Goal: Information Seeking & Learning: Check status

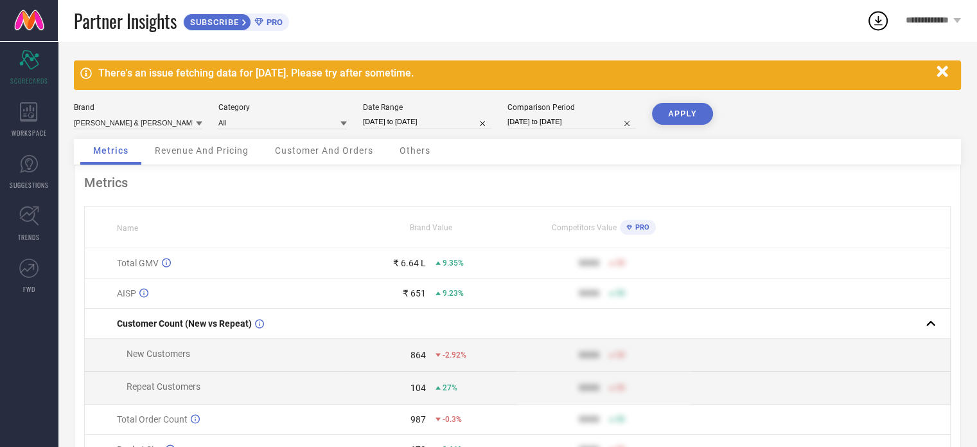
click at [650, 220] on div "PRO" at bounding box center [638, 227] width 36 height 15
click at [645, 228] on span "PRO" at bounding box center [640, 227] width 17 height 8
click at [418, 294] on div "₹ 651" at bounding box center [414, 293] width 23 height 10
click at [283, 127] on input at bounding box center [282, 122] width 129 height 13
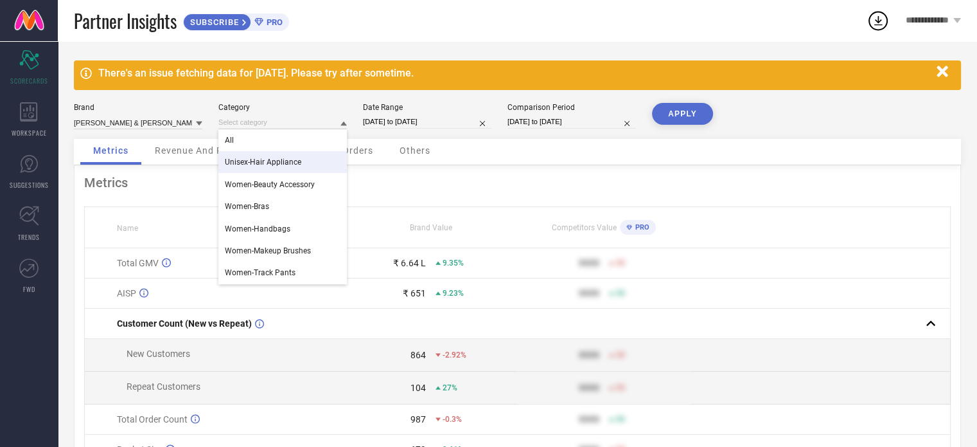
click at [474, 155] on div "Metrics Revenue And Pricing Customer And Orders Others" at bounding box center [517, 152] width 887 height 26
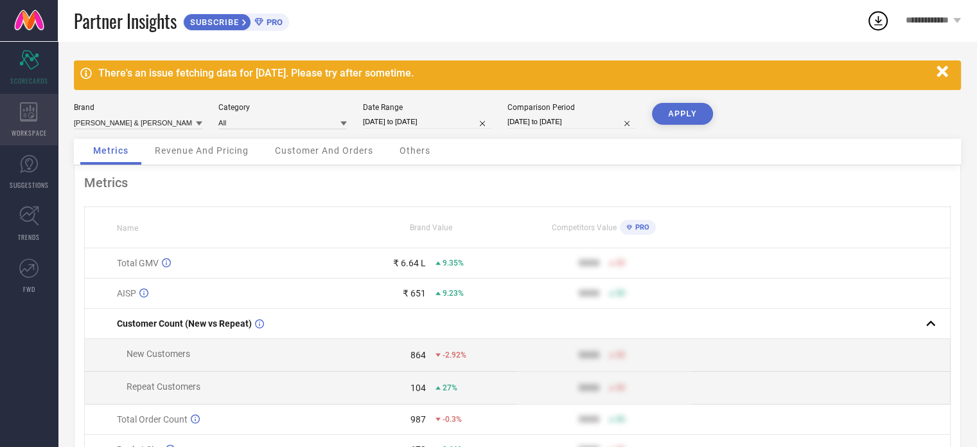
click at [31, 120] on icon at bounding box center [28, 111] width 17 height 19
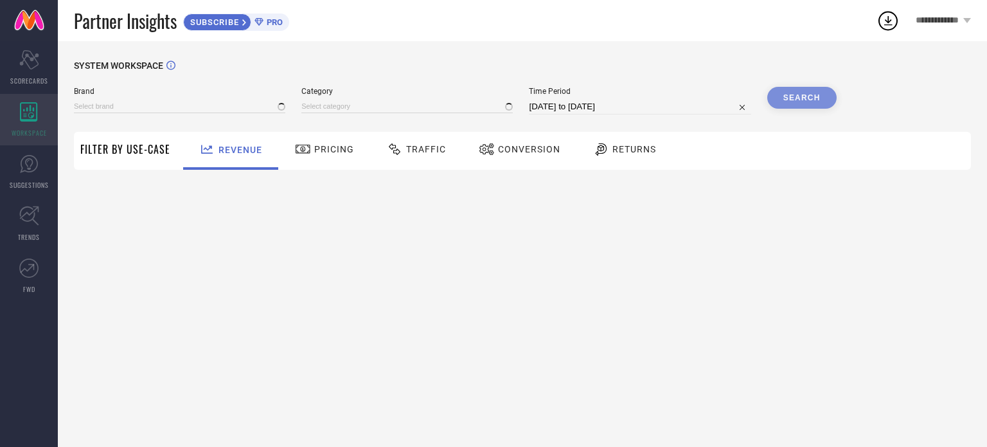
type input "[PERSON_NAME] & [PERSON_NAME]"
type input "All"
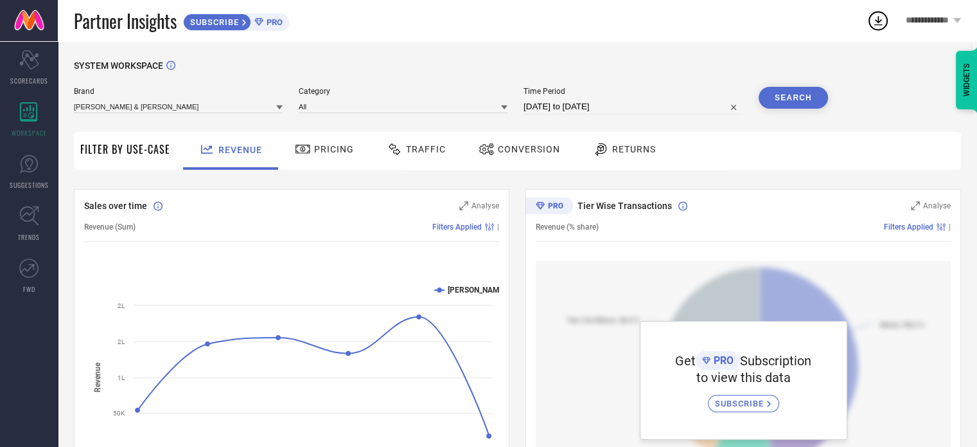
click at [557, 109] on input "[DATE] to [DATE]" at bounding box center [633, 106] width 219 height 15
select select "7"
select select "2025"
select select "8"
select select "2025"
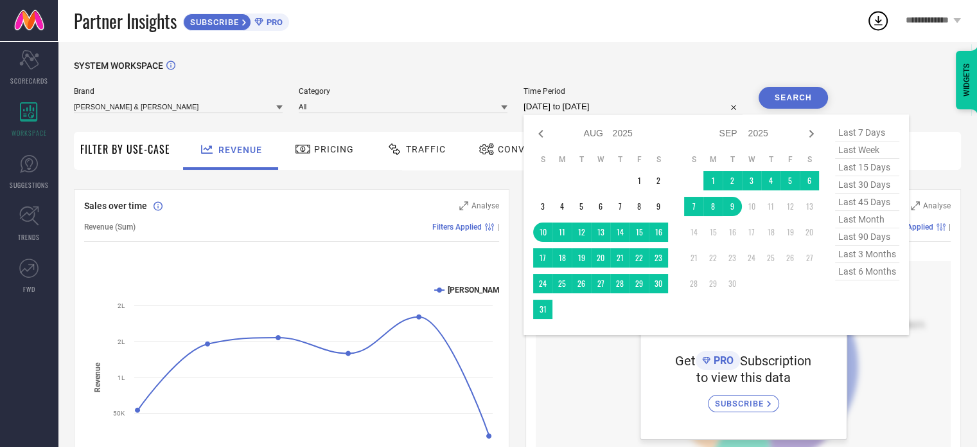
click at [864, 136] on span "last 7 days" at bounding box center [867, 132] width 64 height 17
type input "[DATE] to [DATE]"
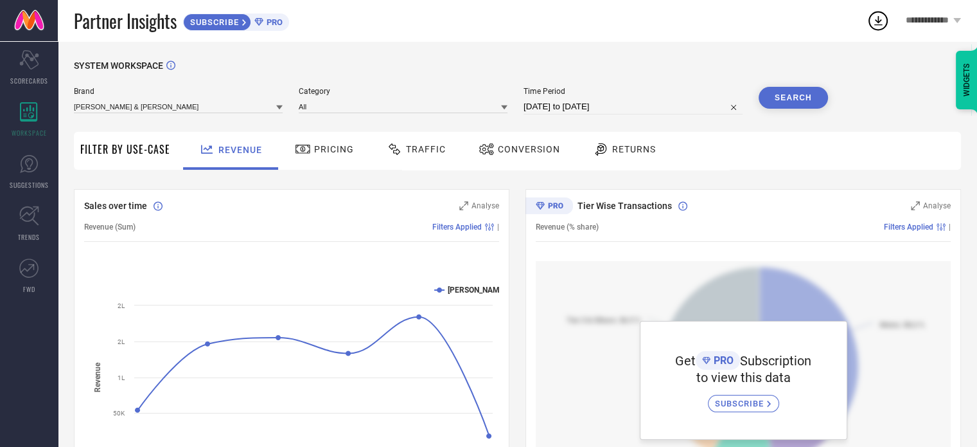
click at [805, 94] on button "Search" at bounding box center [793, 98] width 69 height 22
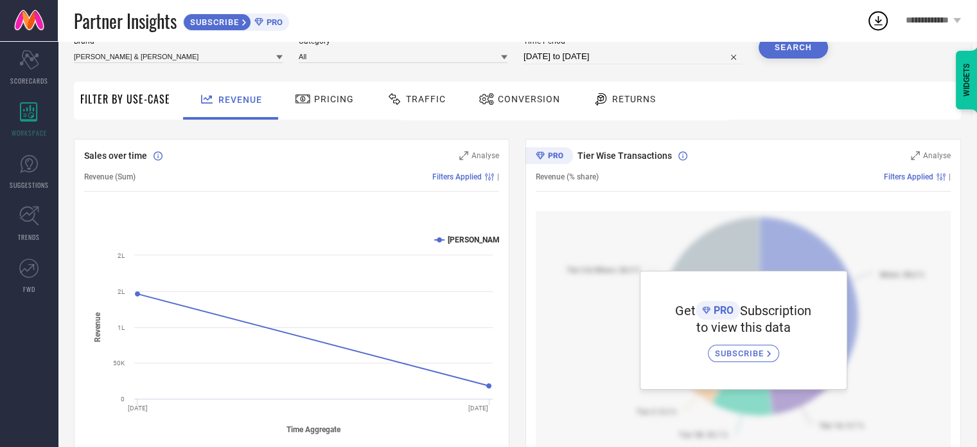
scroll to position [64, 0]
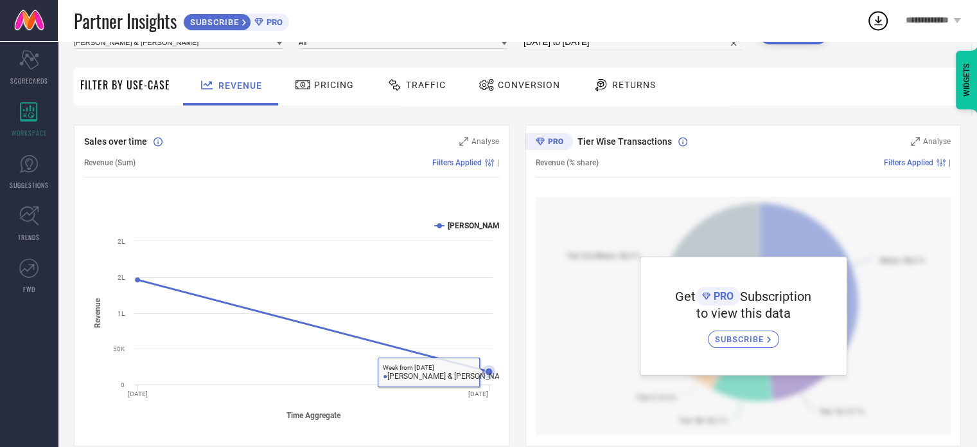
click at [481, 364] on icon at bounding box center [313, 326] width 351 height 92
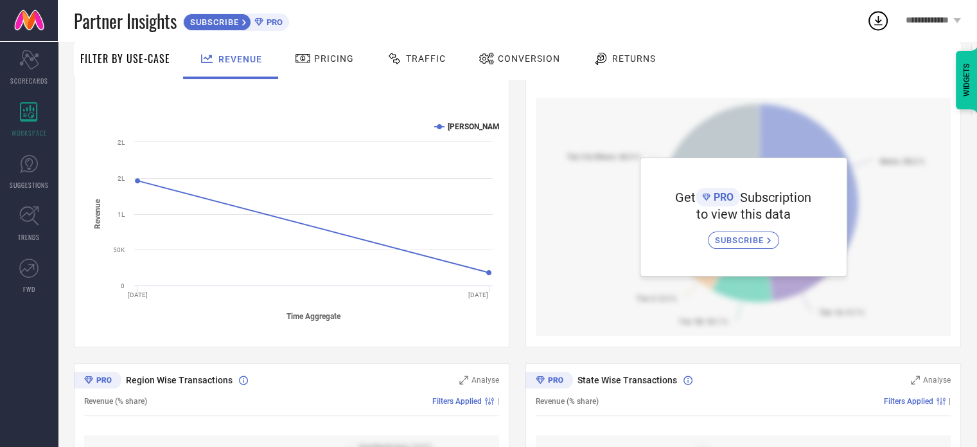
scroll to position [0, 0]
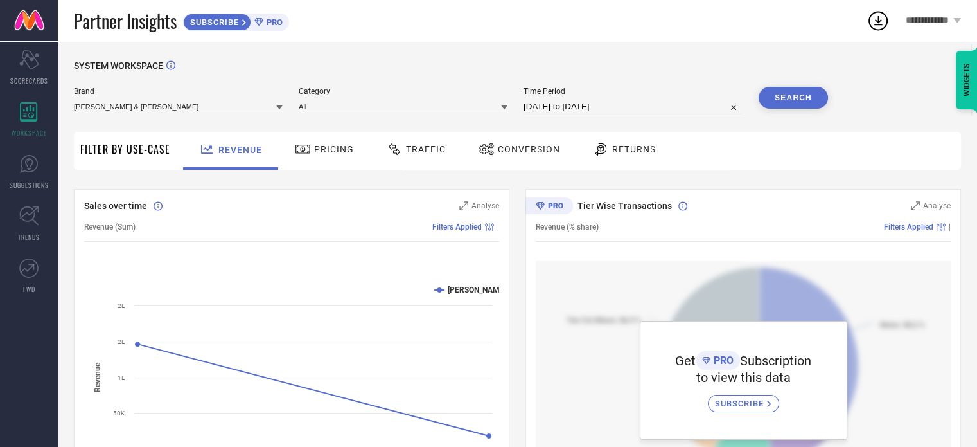
click at [498, 151] on span "Conversion" at bounding box center [529, 149] width 62 height 10
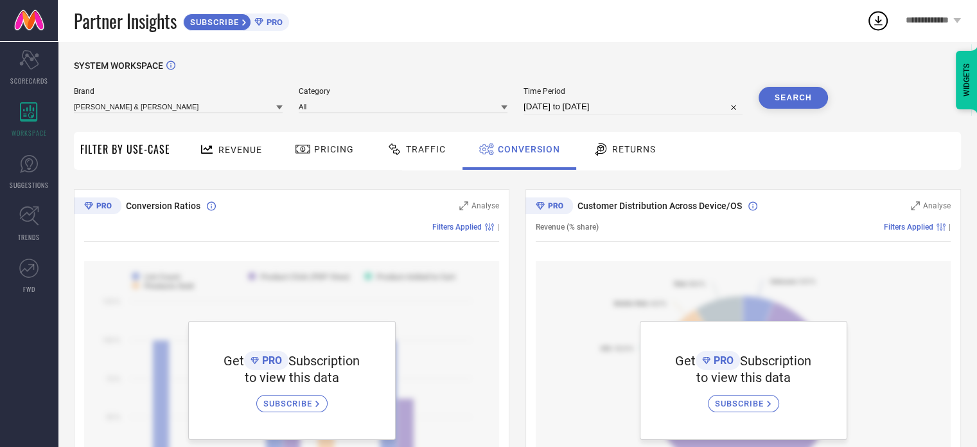
click at [270, 24] on span "PRO" at bounding box center [272, 22] width 19 height 10
